Goal: Task Accomplishment & Management: Manage account settings

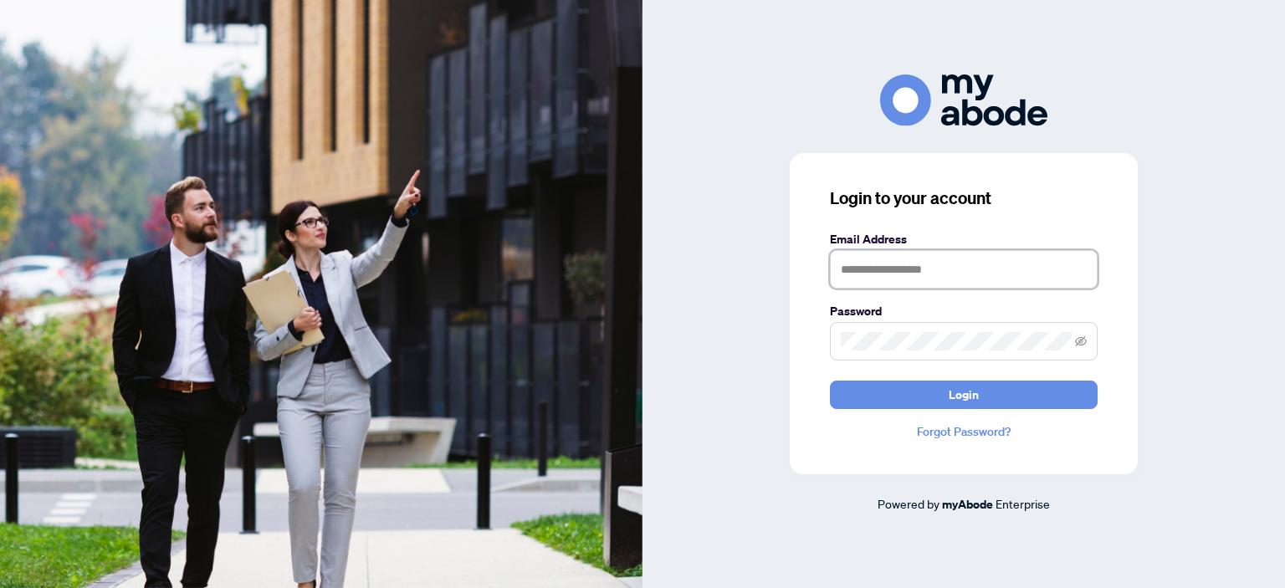
click at [854, 272] on input "text" at bounding box center [964, 269] width 268 height 38
type input "**********"
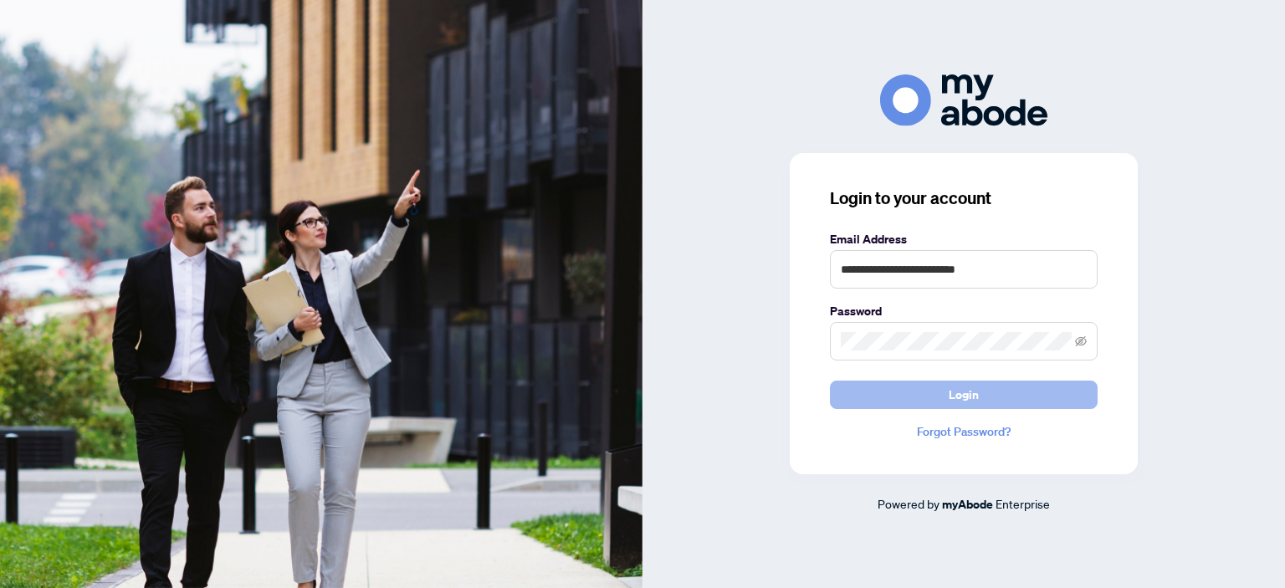
click at [973, 395] on span "Login" at bounding box center [964, 394] width 30 height 27
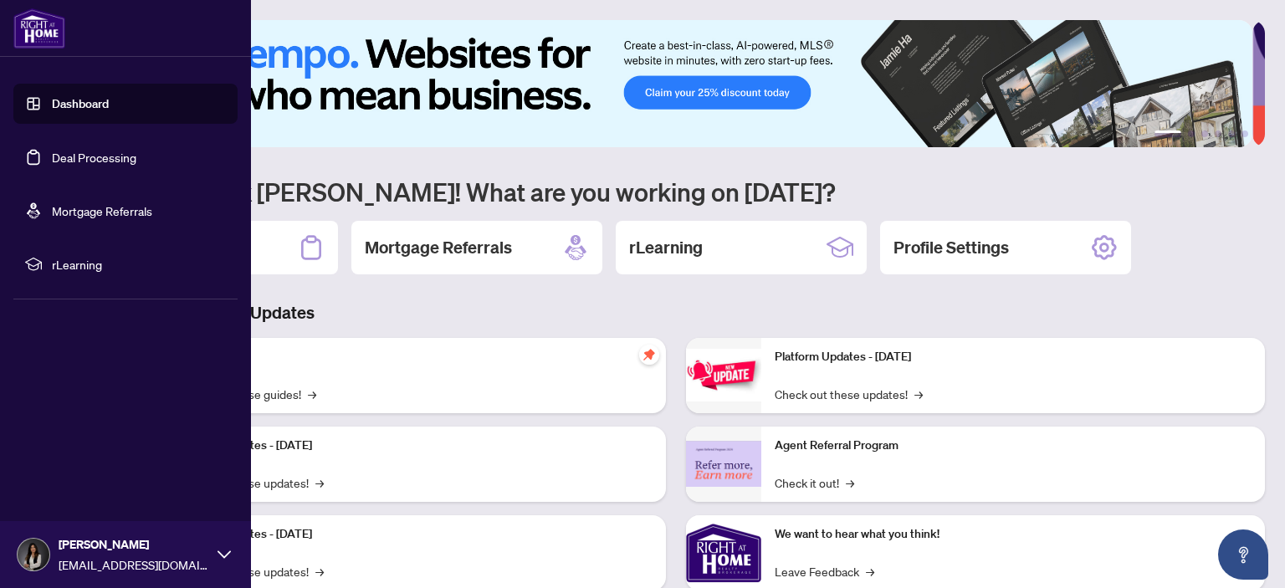
click at [83, 156] on link "Deal Processing" at bounding box center [94, 157] width 84 height 15
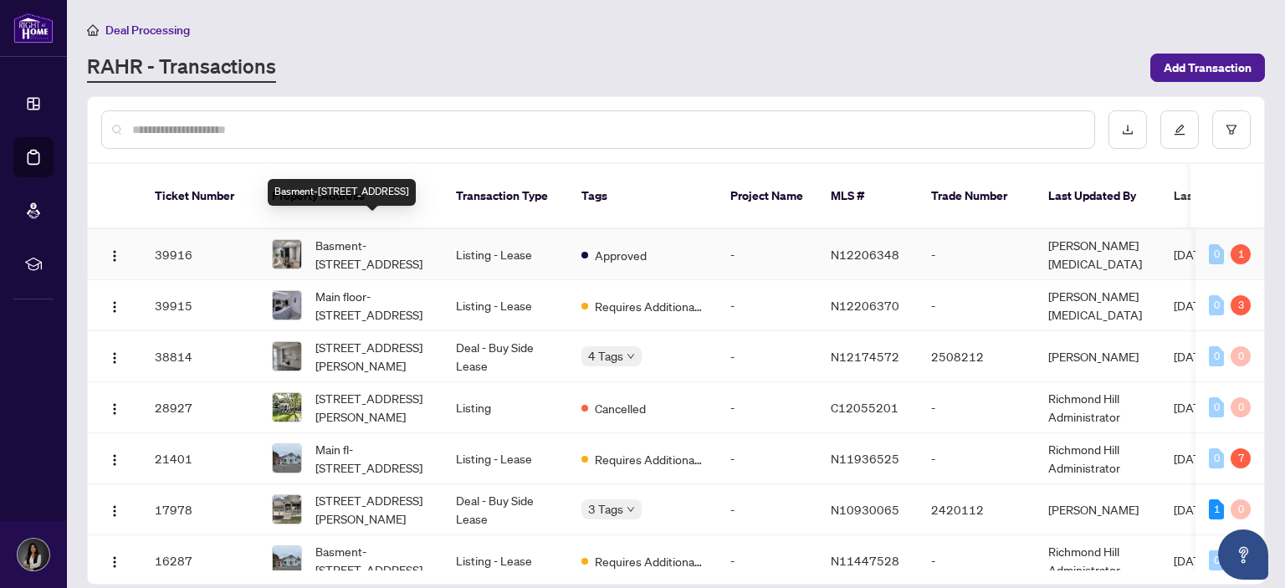
click at [350, 236] on span "Basment-[STREET_ADDRESS]" at bounding box center [372, 254] width 114 height 37
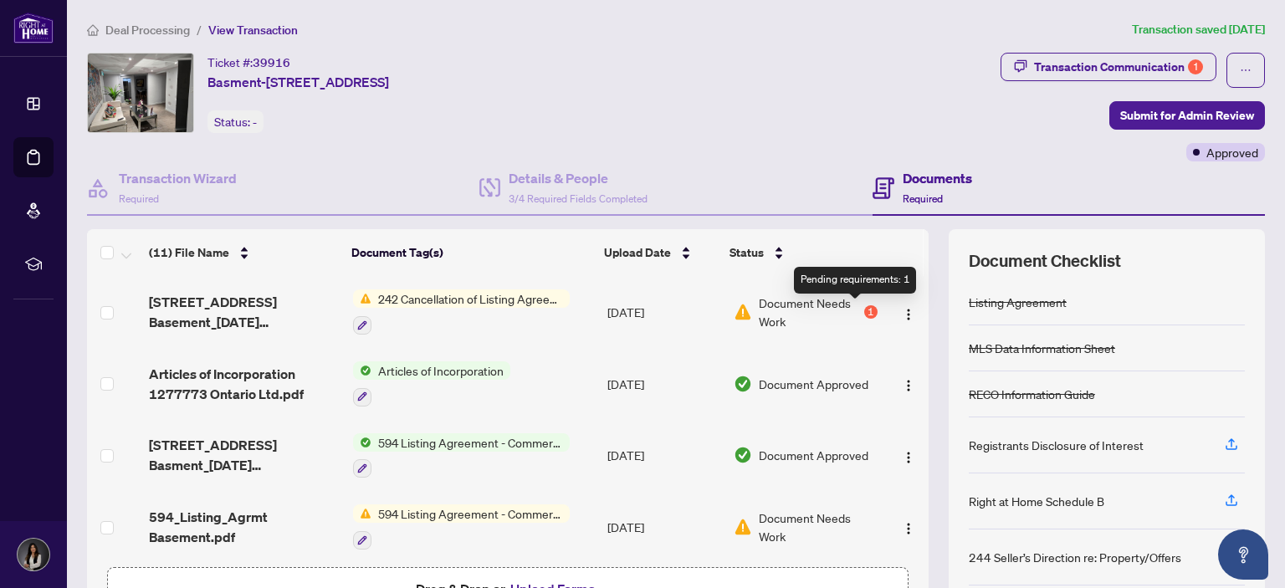
click at [864, 310] on div "1" at bounding box center [870, 311] width 13 height 13
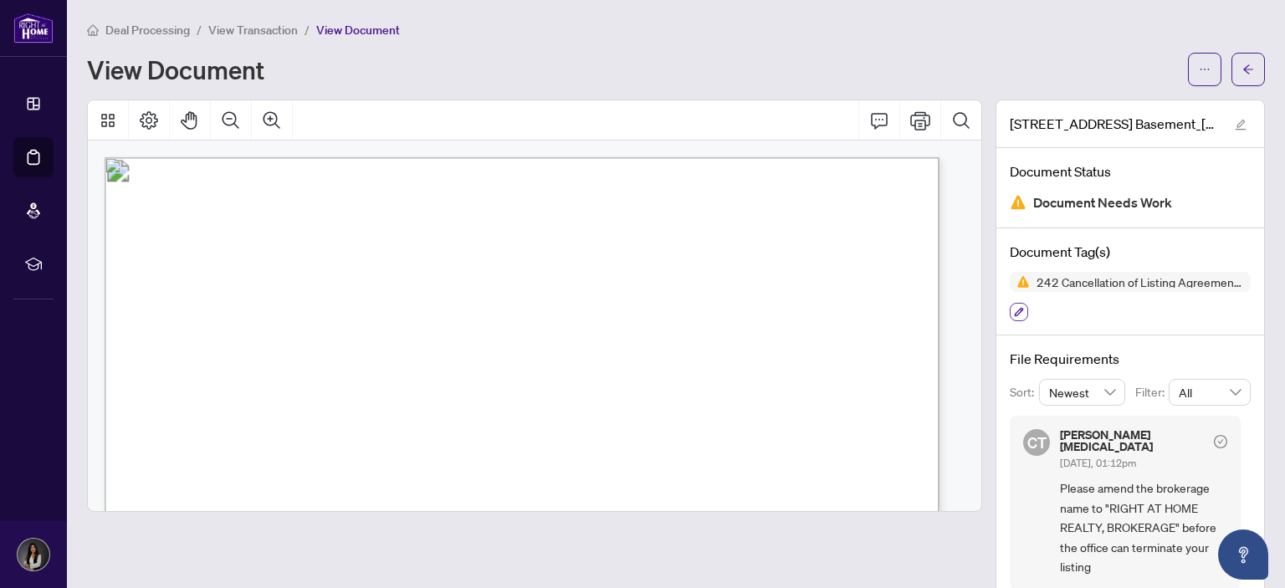
click at [1014, 308] on icon "button" at bounding box center [1019, 312] width 10 height 10
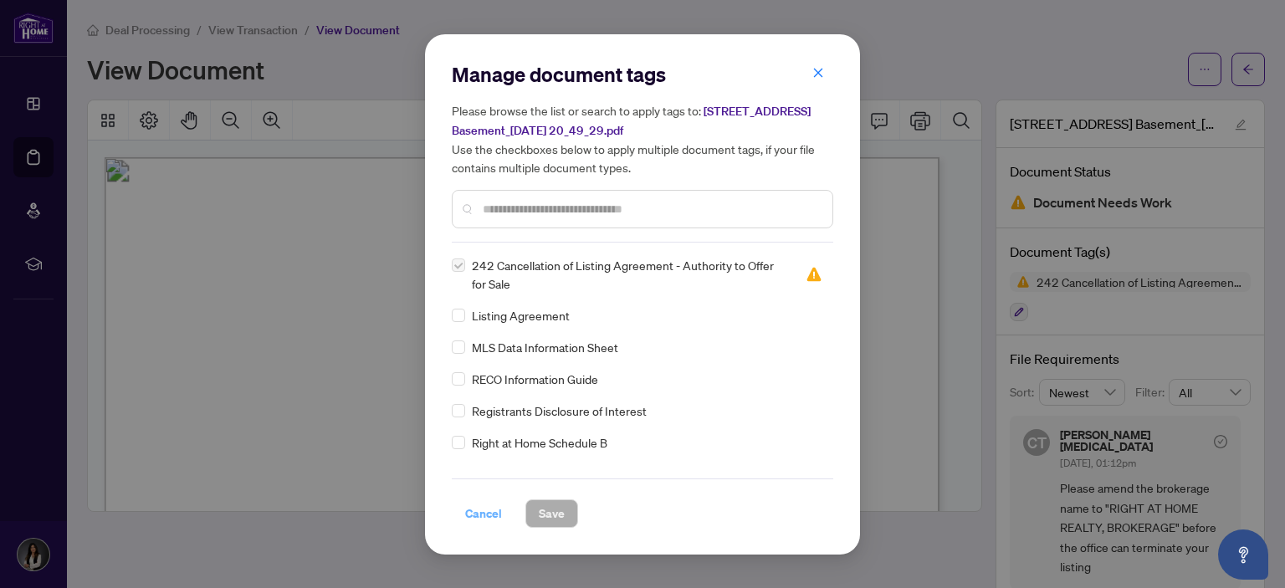
click at [477, 513] on span "Cancel" at bounding box center [483, 513] width 37 height 27
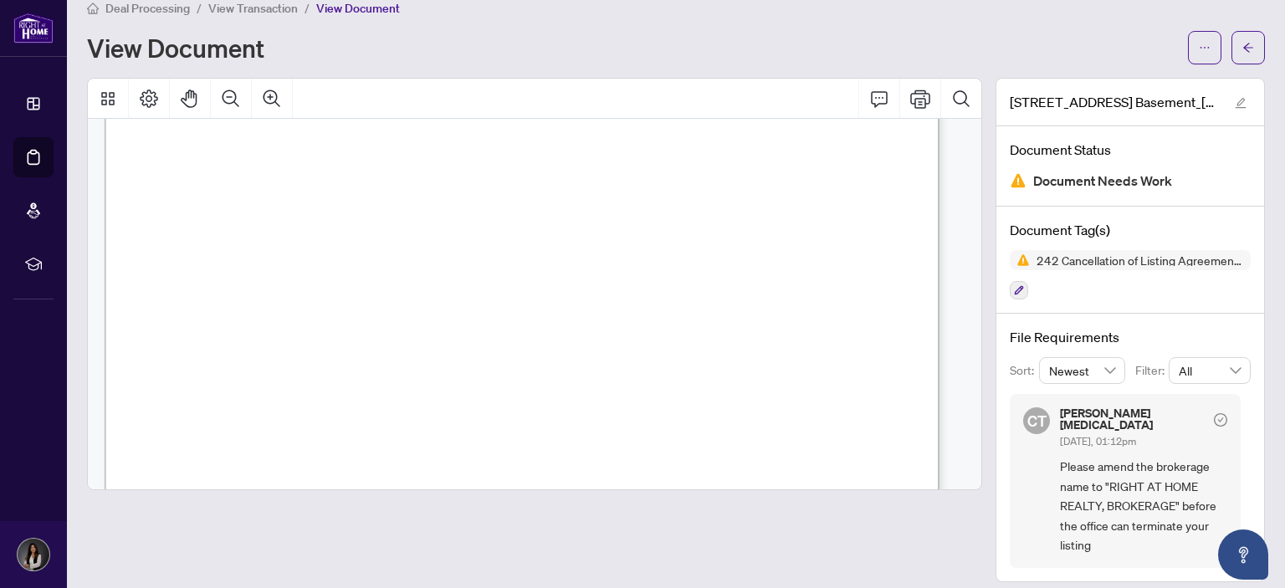
scroll to position [719, 0]
click at [212, 317] on span "(Name of Brokerage)" at bounding box center [204, 323] width 86 height 13
click at [187, 314] on div "Form 242 Revised 2020 Page 1 of 1 The trademarks REALTOR®, REALTORS®, MLS®, Mul…" at bounding box center [785, 296] width 1360 height 1760
drag, startPoint x: 239, startPoint y: 323, endPoint x: 293, endPoint y: 319, distance: 53.7
click at [247, 321] on span "(Name of Brokerage)" at bounding box center [204, 323] width 86 height 13
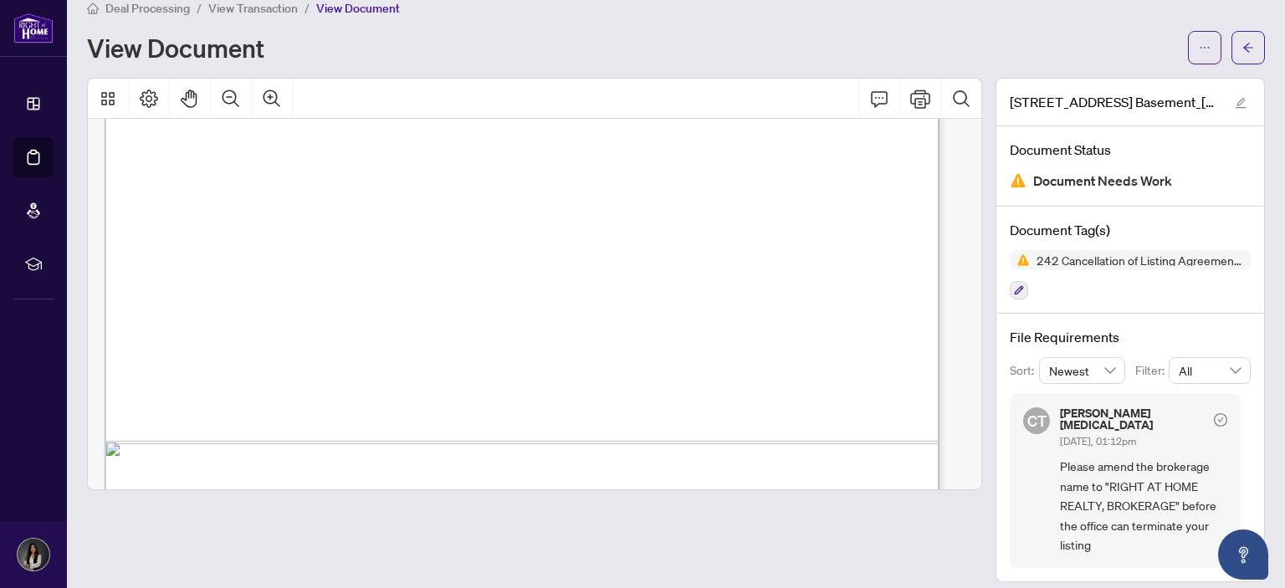
click at [247, 319] on span "(Name of Brokerage)" at bounding box center [204, 323] width 86 height 13
drag, startPoint x: 291, startPoint y: 314, endPoint x: 262, endPoint y: 291, distance: 37.0
click at [290, 314] on div "Form 242 Revised 2020 Page 1 of 1 The trademarks REALTOR®, REALTORS®, MLS®, Mul…" at bounding box center [785, 296] width 1360 height 1760
drag, startPoint x: 261, startPoint y: 290, endPoint x: 218, endPoint y: 306, distance: 46.3
click at [256, 294] on div "Form 242 Revised 2020 Page 1 of 1 The trademarks REALTOR®, REALTORS®, MLS®, Mul…" at bounding box center [785, 296] width 1360 height 1760
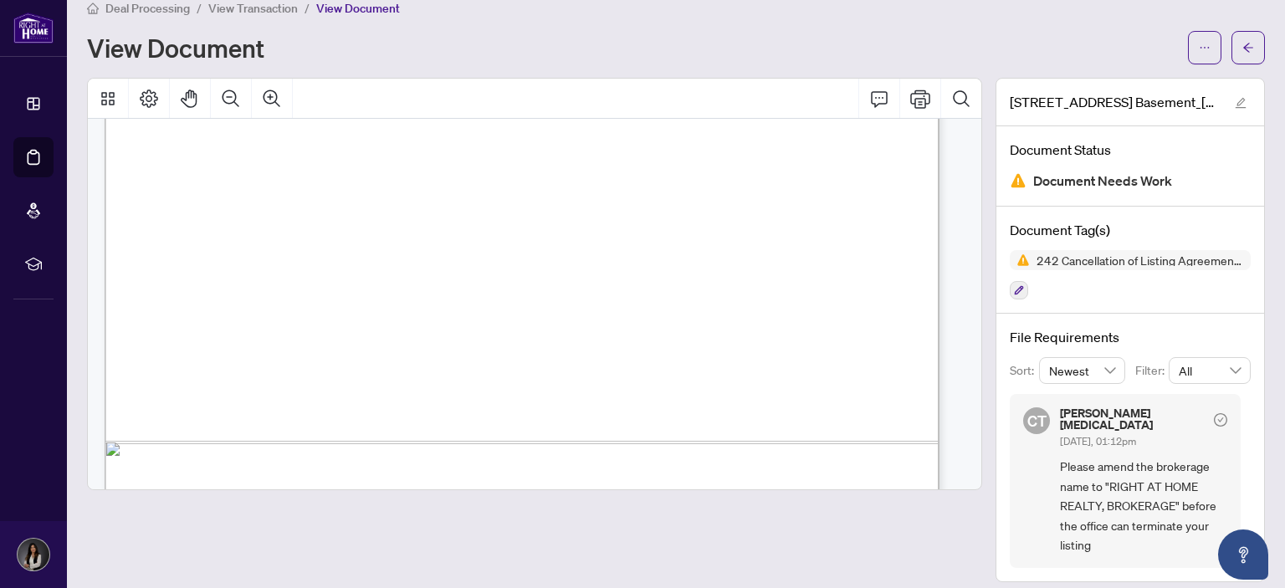
click at [218, 306] on div "Form 242 Revised 2020 Page 1 of 1 The trademarks REALTOR®, REALTORS®, MLS®, Mul…" at bounding box center [785, 296] width 1360 height 1760
drag, startPoint x: 218, startPoint y: 306, endPoint x: 177, endPoint y: 308, distance: 40.2
click at [187, 308] on div "Form 242 Revised 2020 Page 1 of 1 The trademarks REALTOR®, REALTORS®, MLS®, Mul…" at bounding box center [785, 296] width 1360 height 1760
click at [168, 307] on div "Form 242 Revised 2020 Page 1 of 1 The trademarks REALTOR®, REALTORS®, MLS®, Mul…" at bounding box center [785, 296] width 1360 height 1760
click at [869, 103] on icon "Comment" at bounding box center [879, 99] width 20 height 20
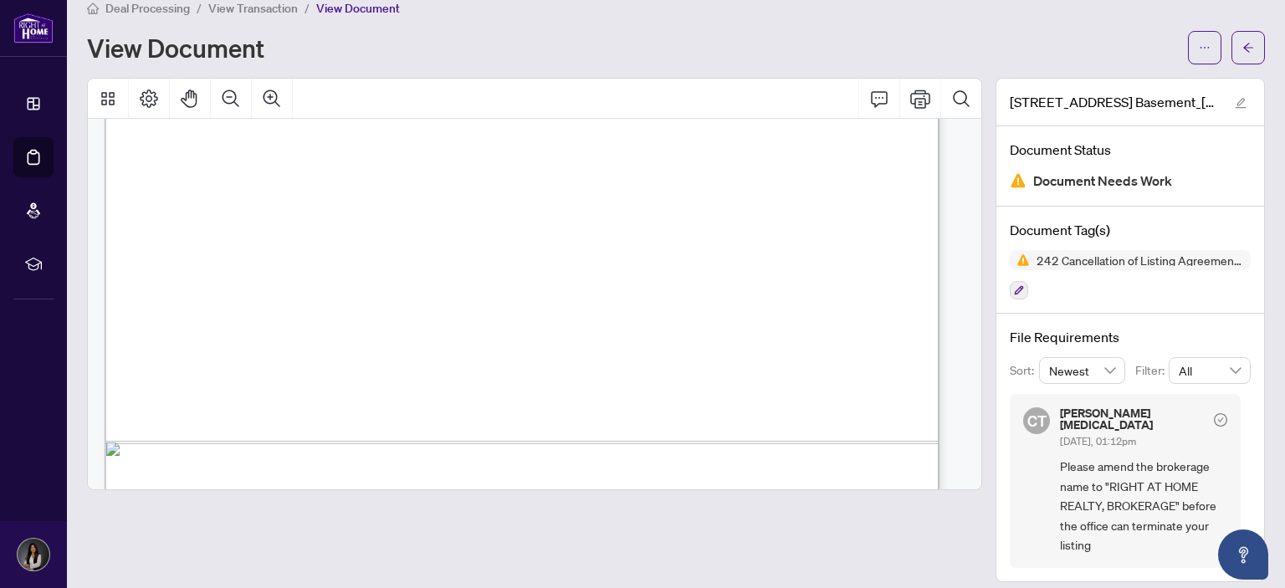
click at [180, 304] on div "Form 242 Revised 2020 Page 1 of 1 The trademarks REALTOR®, REALTORS®, MLS®, Mul…" at bounding box center [785, 296] width 1360 height 1760
drag, startPoint x: 187, startPoint y: 304, endPoint x: 174, endPoint y: 308, distance: 14.0
click at [174, 309] on div "Form 242 Revised 2020 Page 1 of 1 The trademarks REALTOR®, REALTORS®, MLS®, Mul…" at bounding box center [785, 296] width 1360 height 1760
click at [174, 307] on div "Form 242 Revised 2020 Page 1 of 1 The trademarks REALTOR®, REALTORS®, MLS®, Mul…" at bounding box center [785, 296] width 1360 height 1760
drag, startPoint x: 174, startPoint y: 307, endPoint x: 324, endPoint y: 310, distance: 149.8
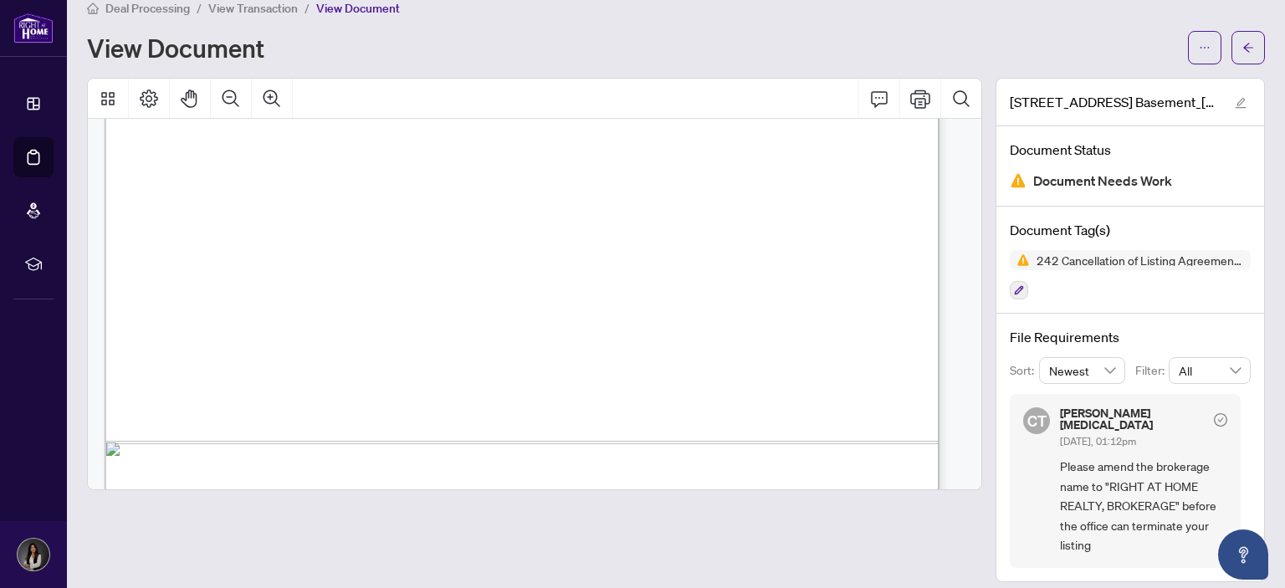
click at [324, 314] on div "Form 242 Revised 2020 Page 1 of 1 The trademarks REALTOR®, REALTORS®, MLS®, Mul…" at bounding box center [785, 296] width 1360 height 1760
click at [324, 310] on div "Form 242 Revised 2020 Page 1 of 1 The trademarks REALTOR®, REALTORS®, MLS®, Mul…" at bounding box center [785, 296] width 1360 height 1760
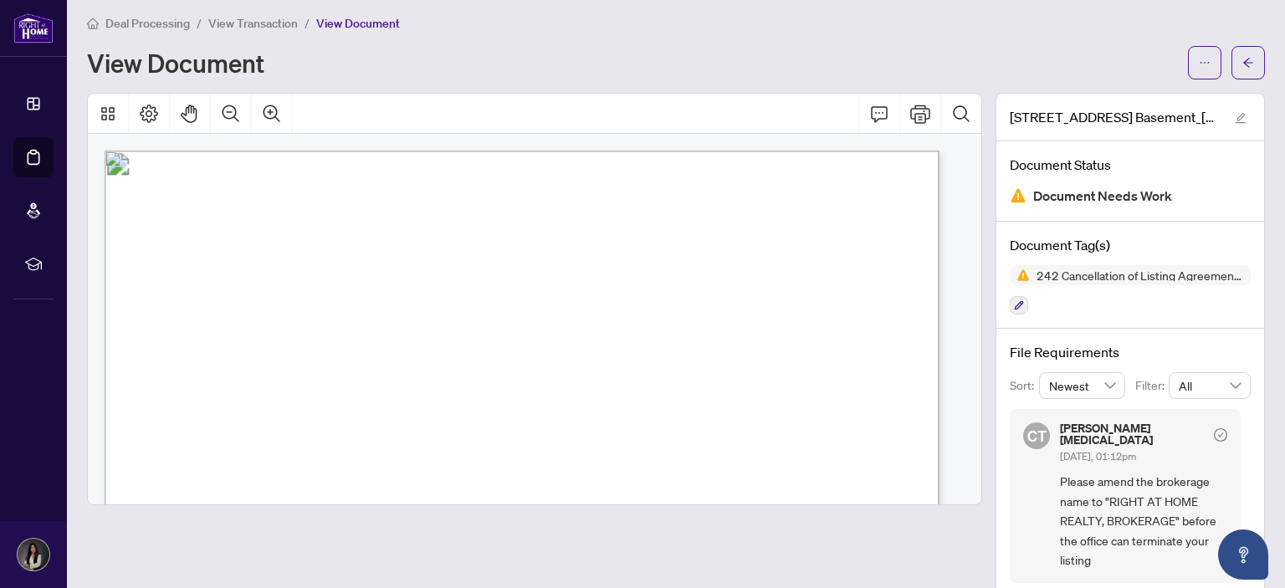
scroll to position [0, 0]
